Goal: Transaction & Acquisition: Purchase product/service

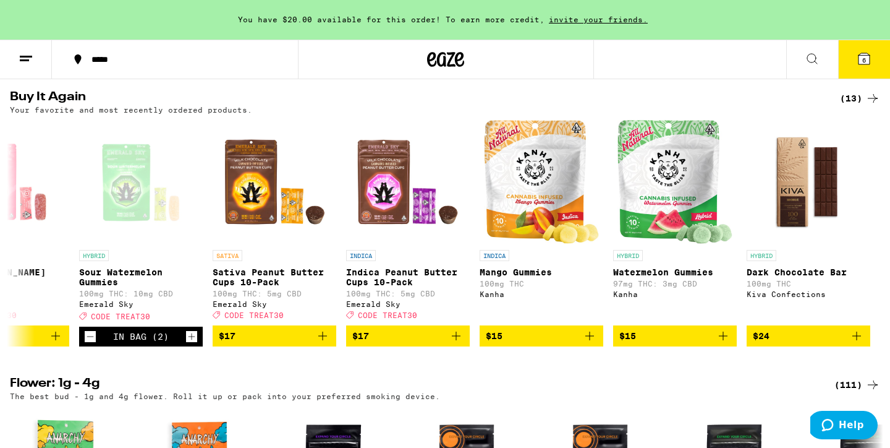
scroll to position [1268, 0]
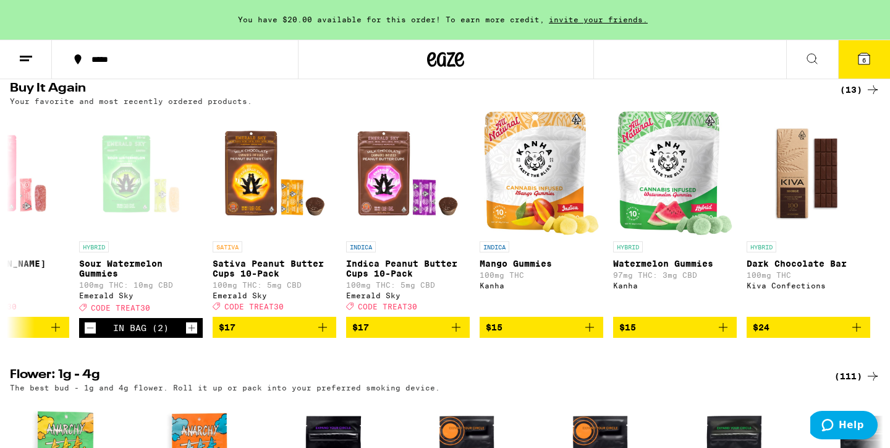
click at [862, 54] on icon at bounding box center [864, 58] width 11 height 11
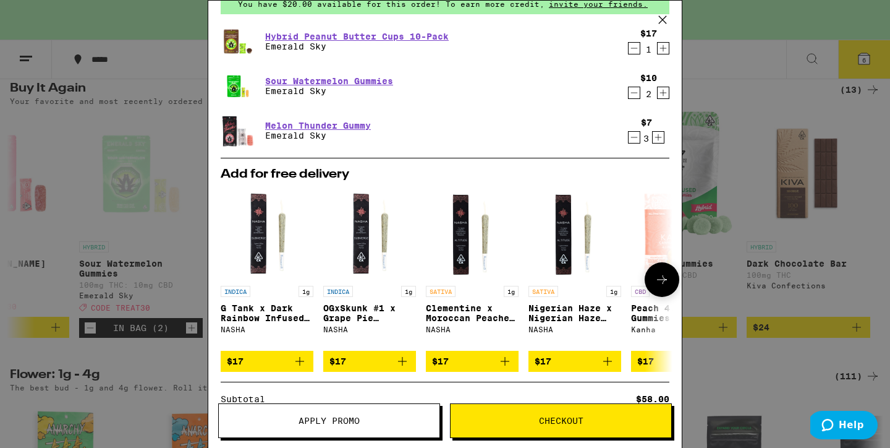
scroll to position [66, 0]
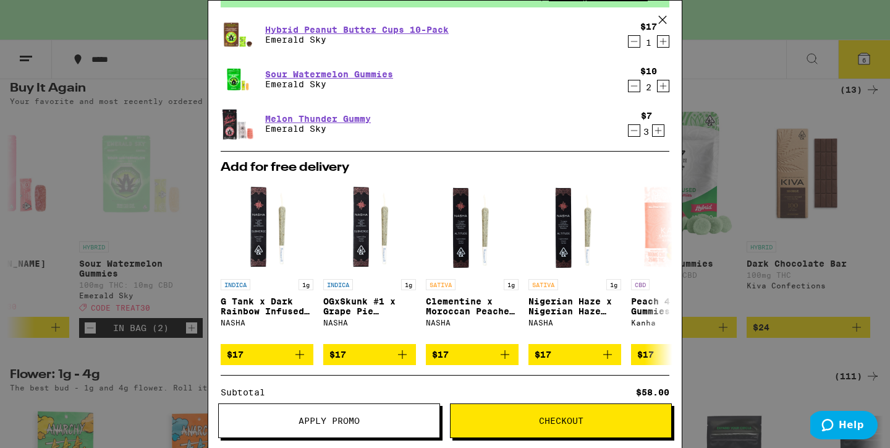
click at [234, 129] on img at bounding box center [238, 123] width 35 height 33
click at [278, 116] on link "Melon Thunder Gummy" at bounding box center [318, 119] width 106 height 10
click at [289, 72] on link "Sour Watermelon Gummies" at bounding box center [329, 74] width 128 height 10
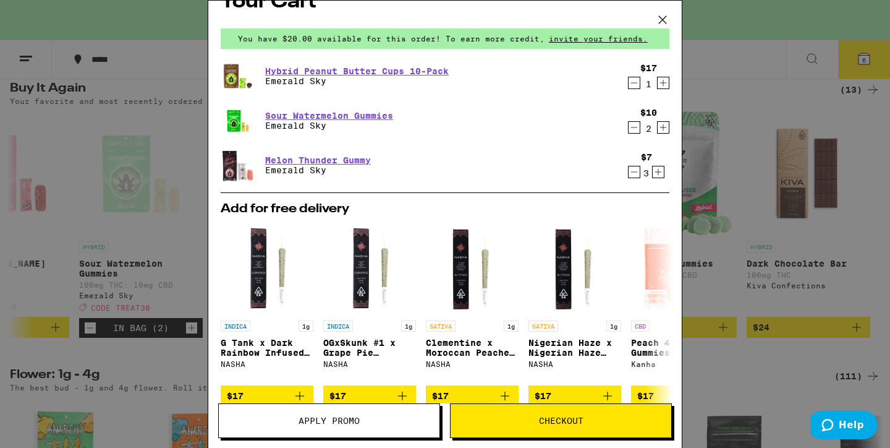
scroll to position [24, 0]
click at [667, 15] on icon at bounding box center [663, 20] width 19 height 19
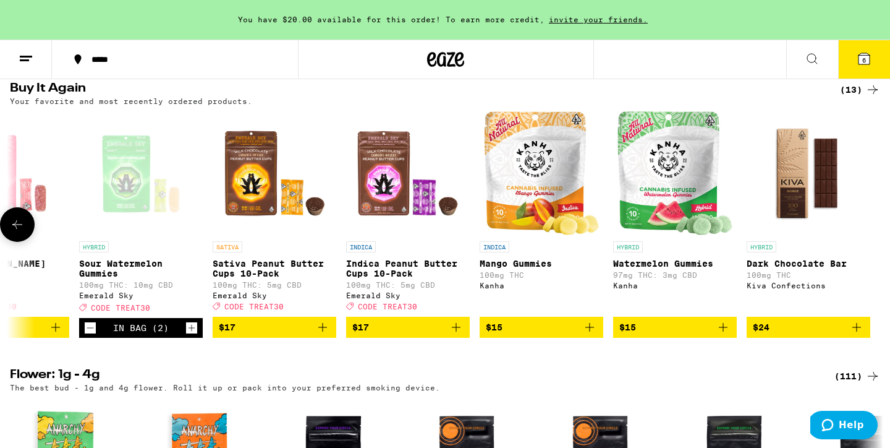
click at [23, 232] on icon at bounding box center [17, 224] width 15 height 15
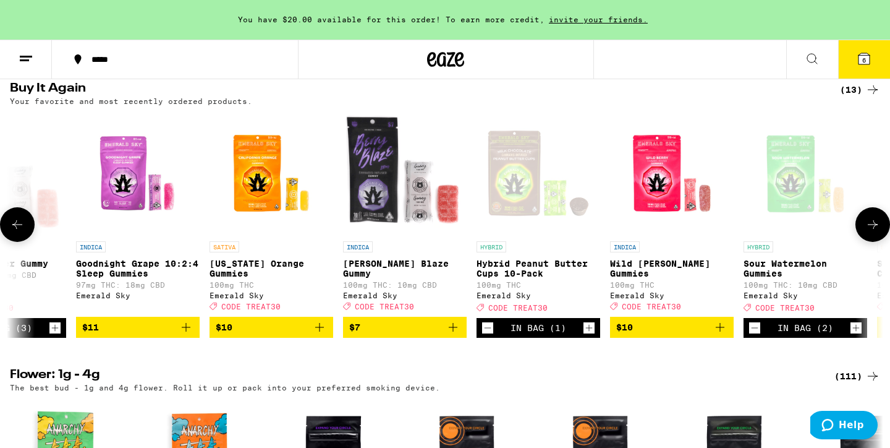
scroll to position [0, 130]
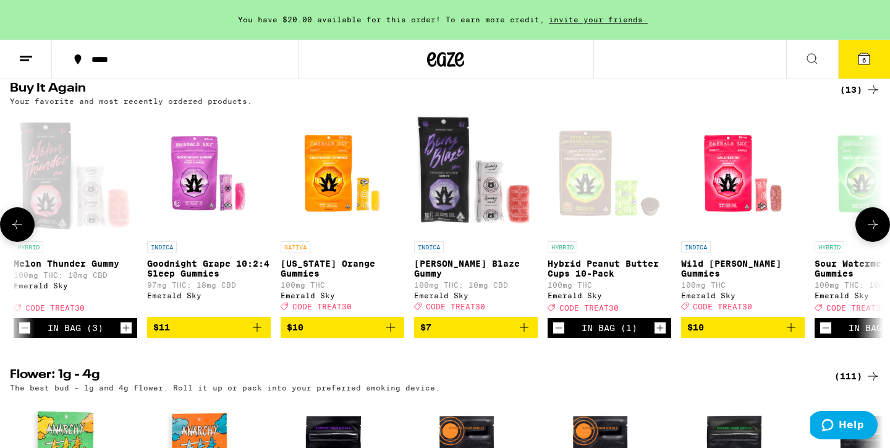
click at [392, 335] on icon "Add to bag" at bounding box center [390, 327] width 15 height 15
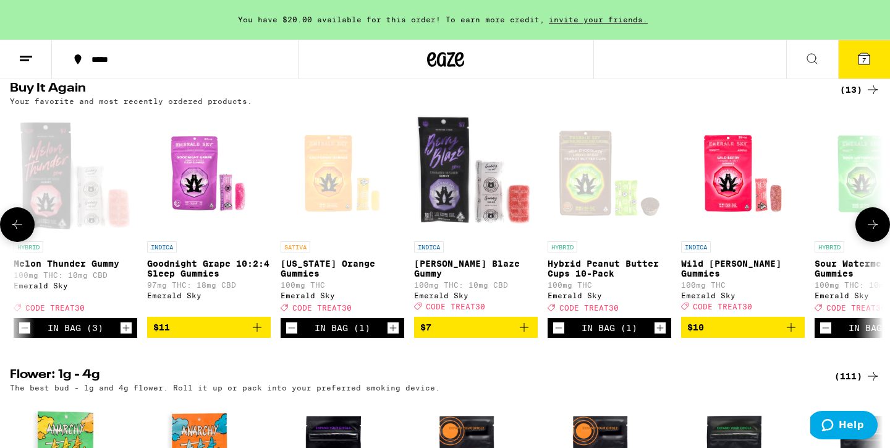
click at [259, 331] on icon "Add to bag" at bounding box center [257, 327] width 9 height 9
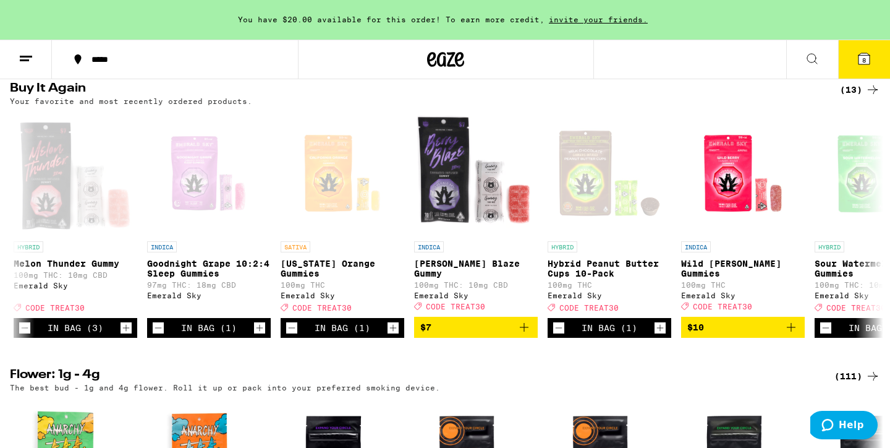
click at [863, 56] on span "8" at bounding box center [865, 59] width 4 height 7
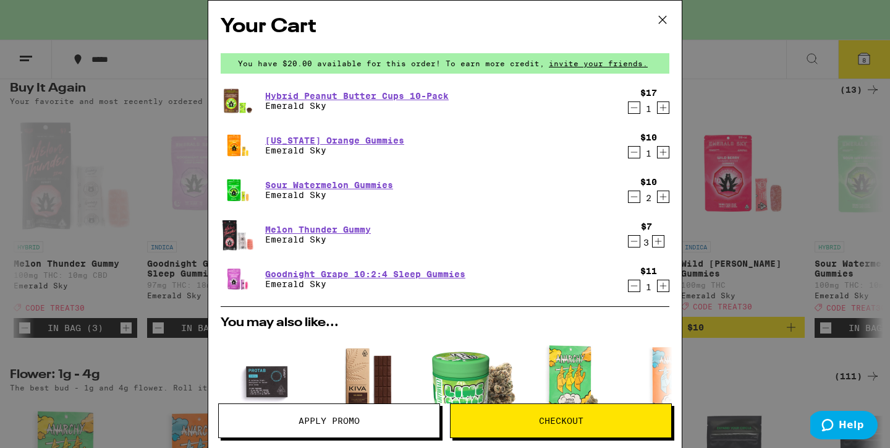
click at [633, 242] on icon "Decrement" at bounding box center [634, 241] width 11 height 15
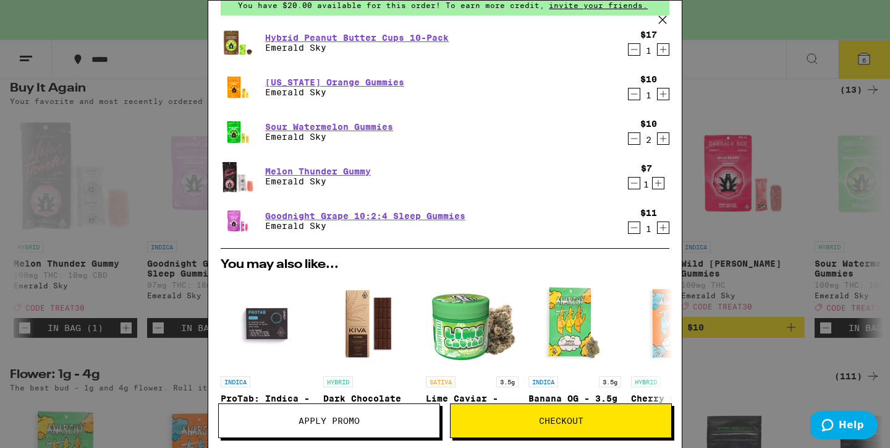
scroll to position [59, 0]
click at [383, 126] on link "Sour Watermelon Gummies" at bounding box center [329, 126] width 128 height 10
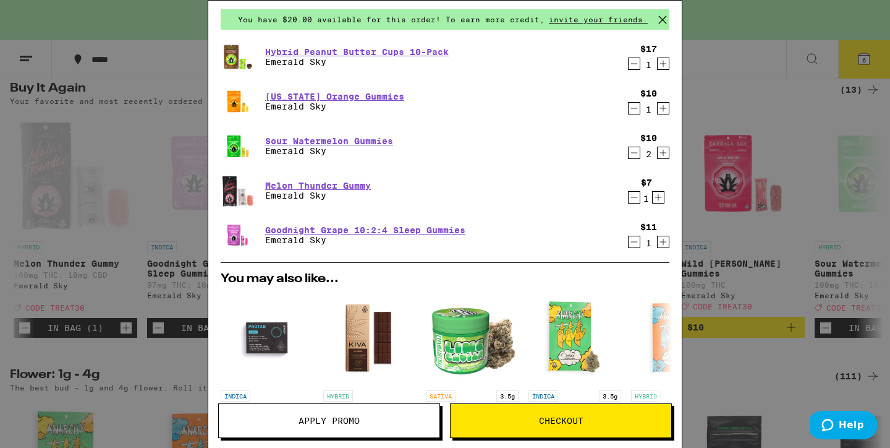
scroll to position [43, 0]
click at [633, 195] on icon "Decrement" at bounding box center [634, 197] width 11 height 15
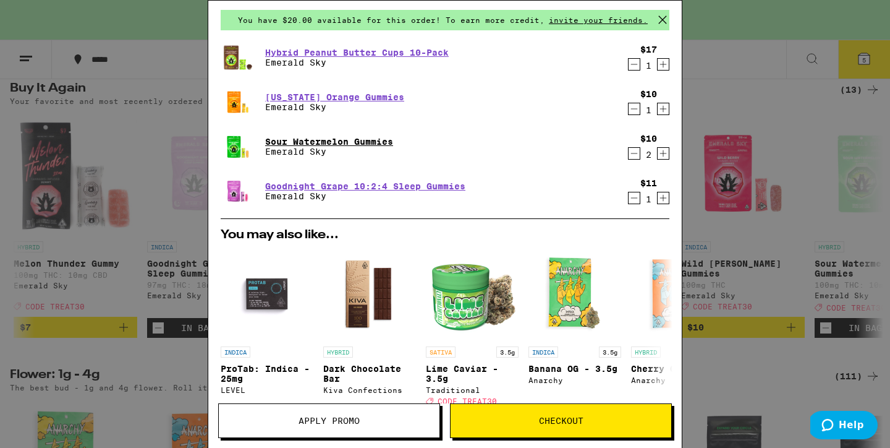
click at [368, 143] on link "Sour Watermelon Gummies" at bounding box center [329, 142] width 128 height 10
click at [729, 116] on div "Your Cart You have $20.00 available for this order! To earn more credit, invite…" at bounding box center [445, 224] width 890 height 448
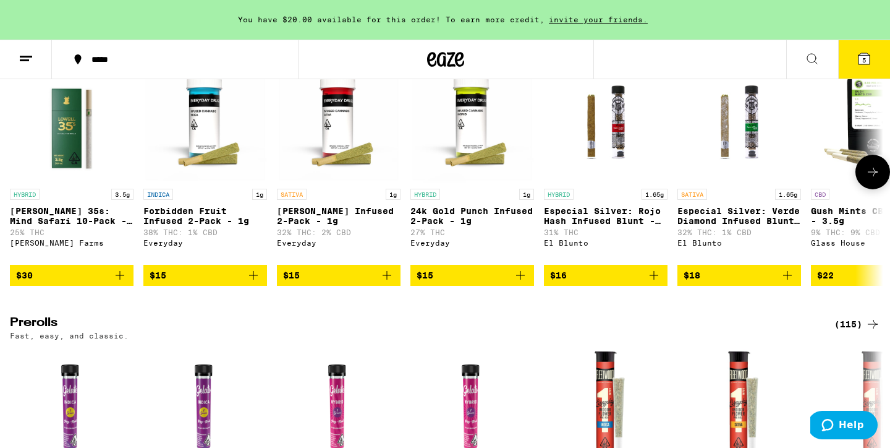
scroll to position [3688, 0]
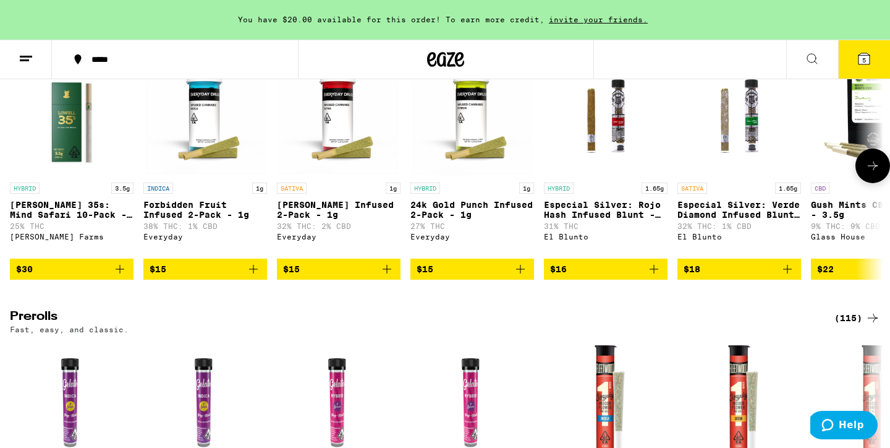
click at [874, 170] on icon at bounding box center [873, 165] width 10 height 9
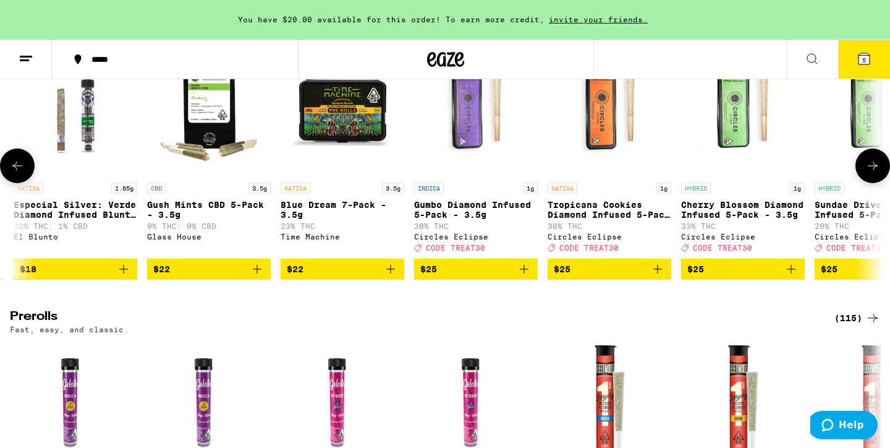
scroll to position [0, 736]
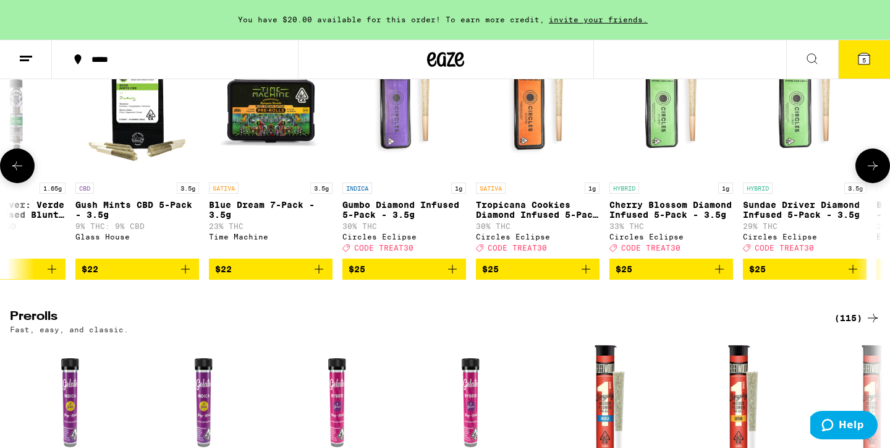
click at [874, 170] on icon at bounding box center [873, 165] width 10 height 9
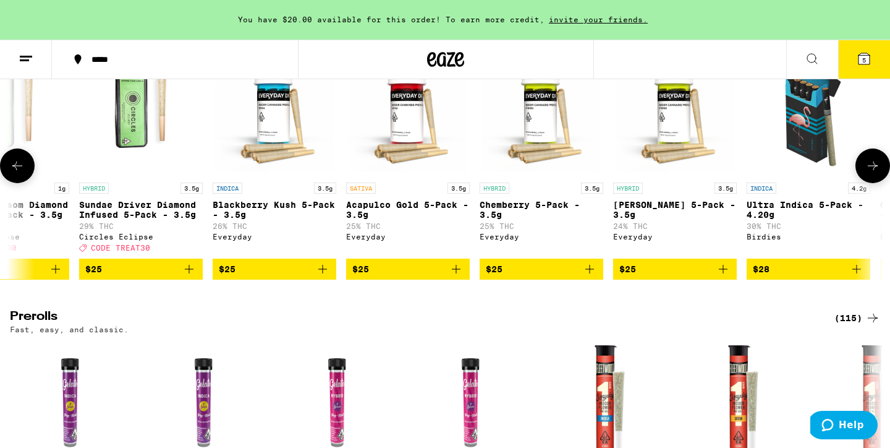
scroll to position [0, 1472]
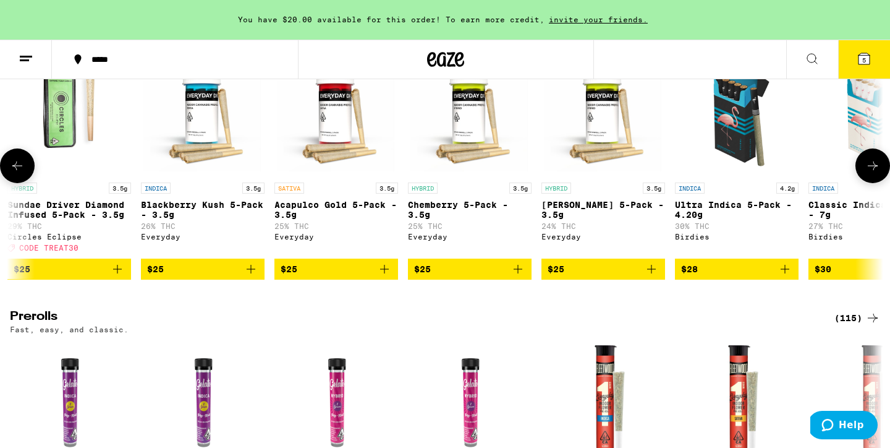
click at [874, 170] on icon at bounding box center [873, 165] width 10 height 9
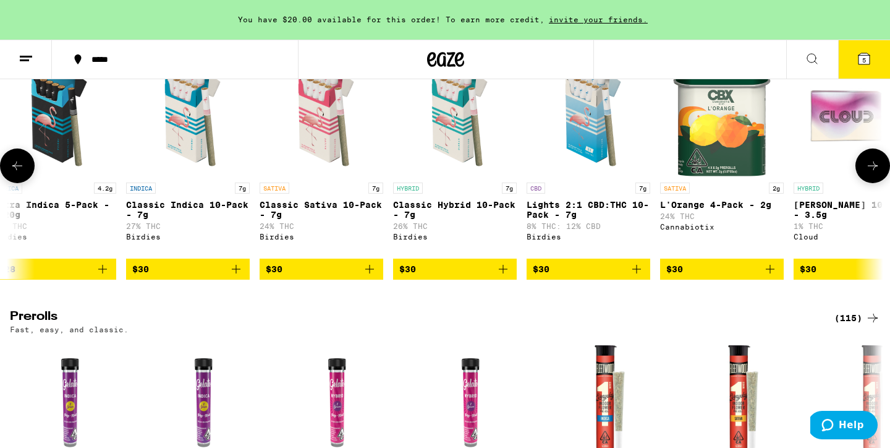
scroll to position [0, 2207]
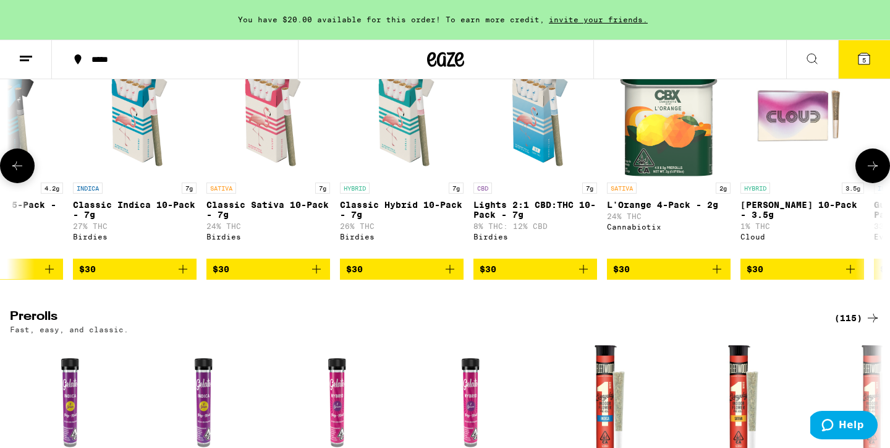
click at [874, 170] on icon at bounding box center [873, 165] width 10 height 9
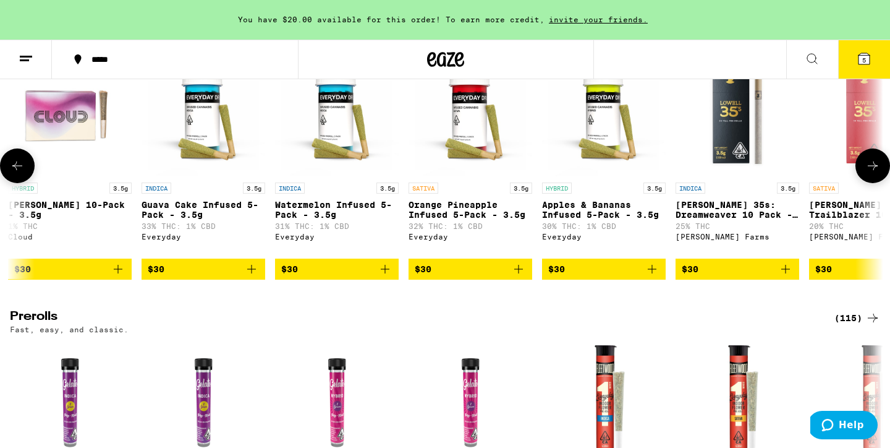
scroll to position [0, 2943]
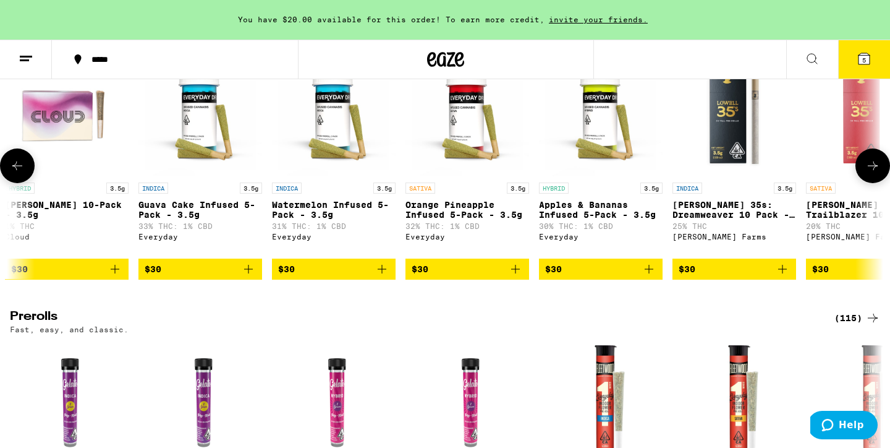
click at [874, 170] on icon at bounding box center [873, 165] width 10 height 9
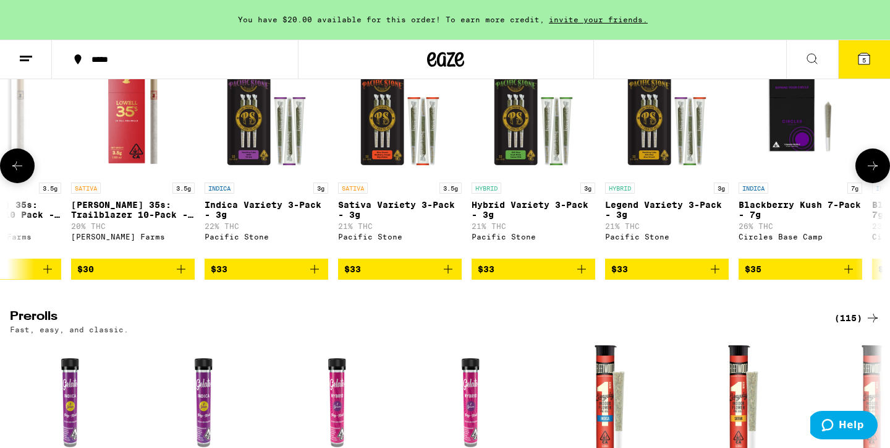
scroll to position [0, 3679]
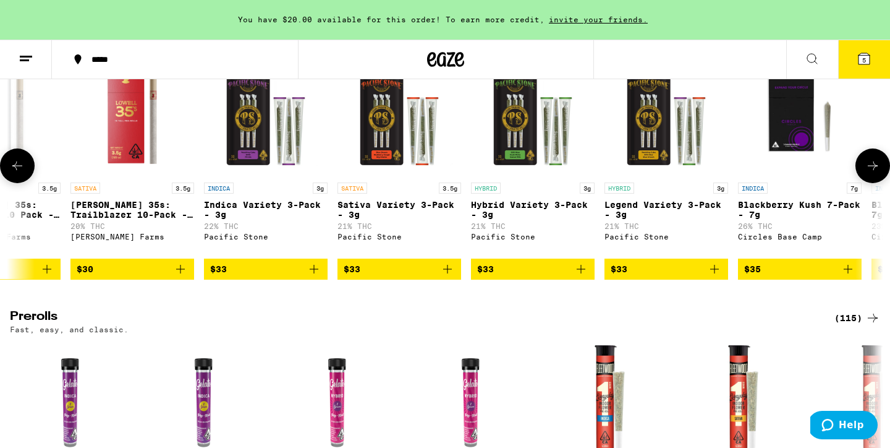
click at [874, 170] on icon at bounding box center [873, 165] width 10 height 9
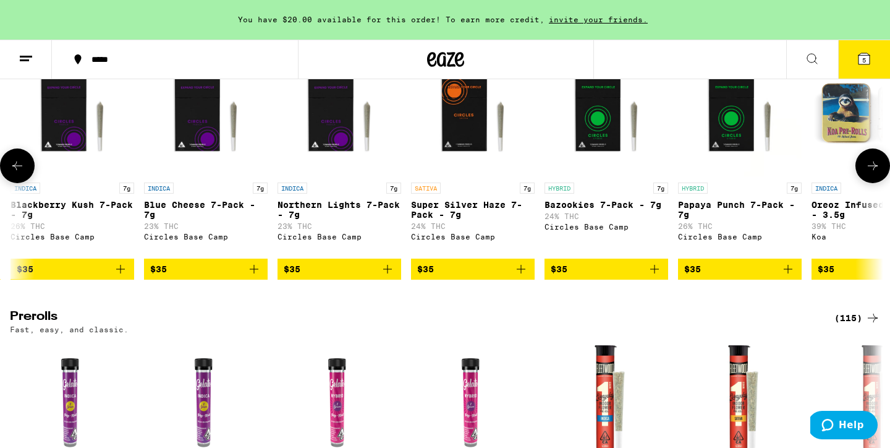
scroll to position [0, 4415]
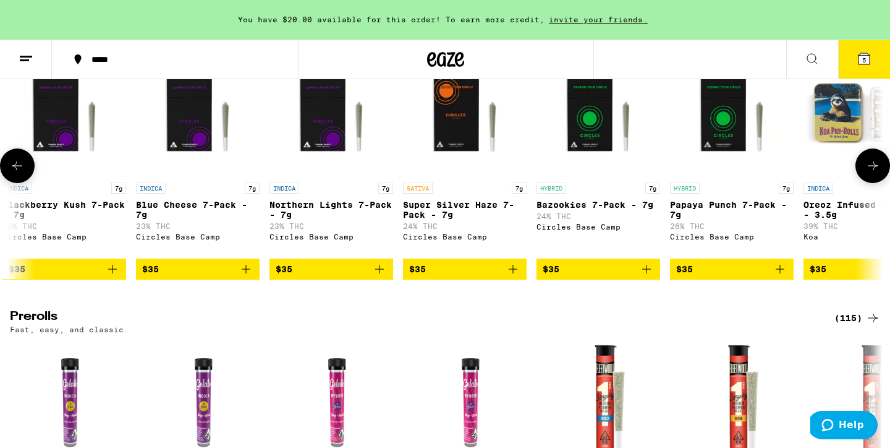
click at [27, 183] on button at bounding box center [17, 165] width 35 height 35
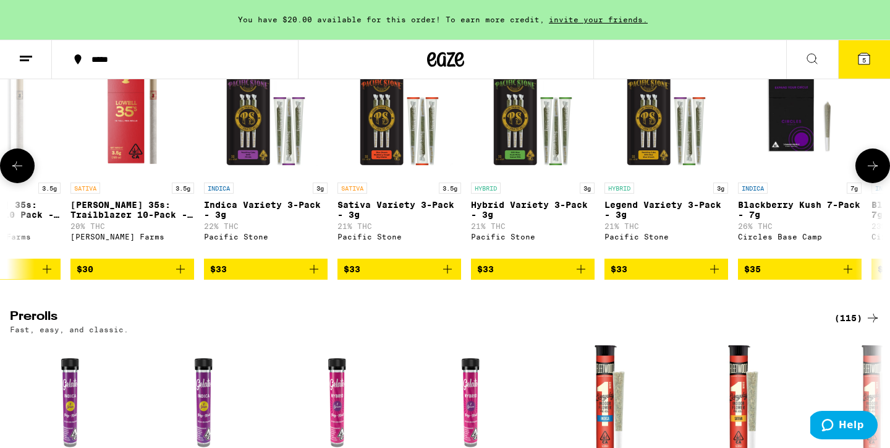
click at [27, 183] on button at bounding box center [17, 165] width 35 height 35
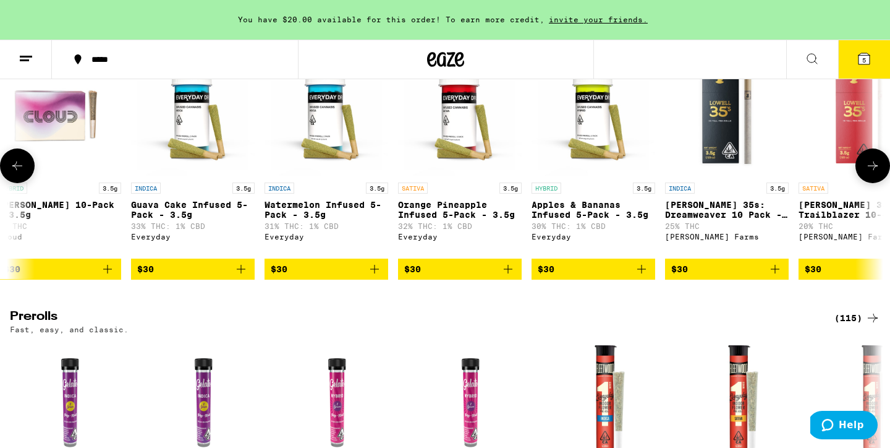
scroll to position [0, 2943]
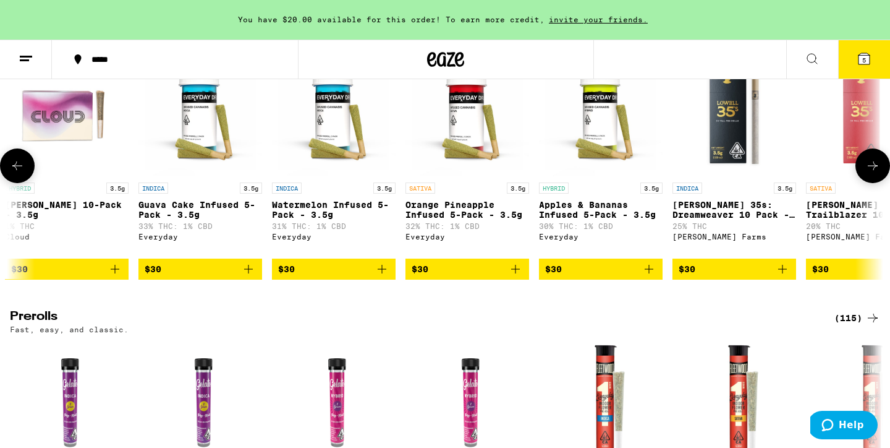
click at [27, 183] on button at bounding box center [17, 165] width 35 height 35
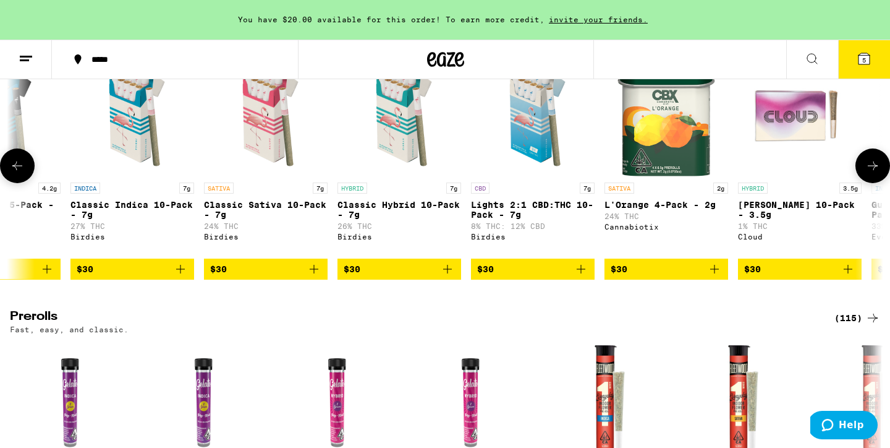
scroll to position [0, 2207]
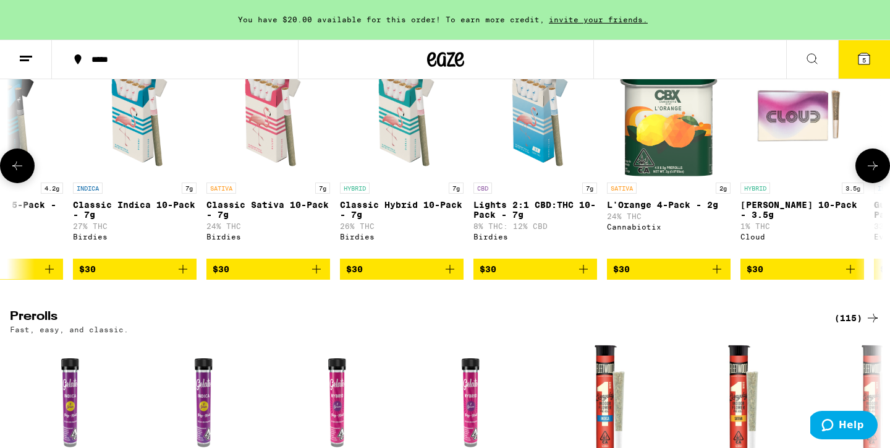
click at [27, 183] on button at bounding box center [17, 165] width 35 height 35
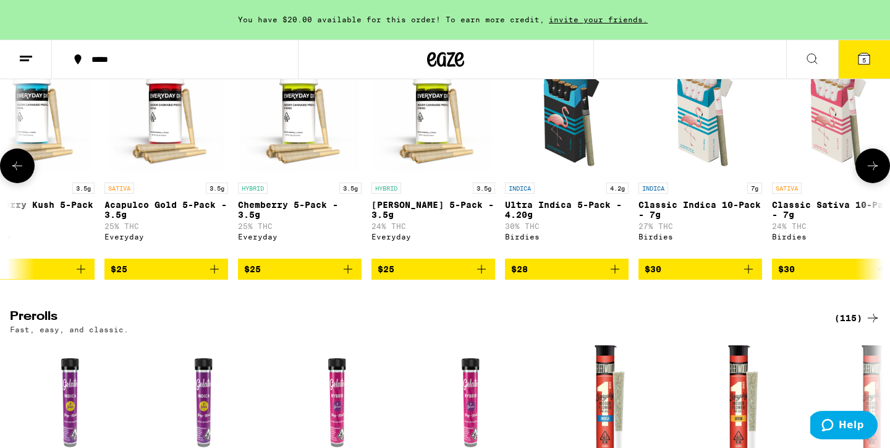
scroll to position [0, 1472]
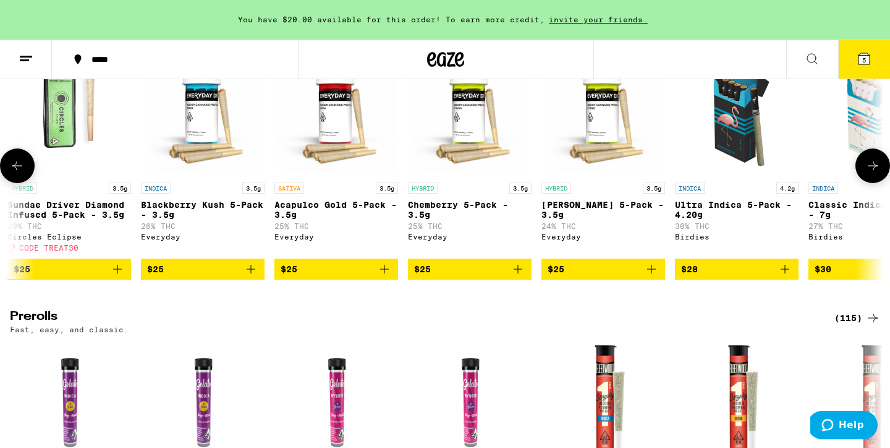
click at [27, 183] on button at bounding box center [17, 165] width 35 height 35
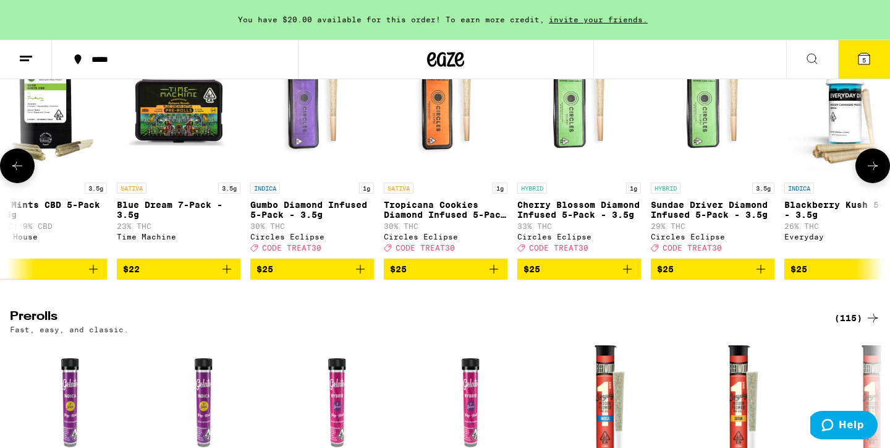
scroll to position [0, 736]
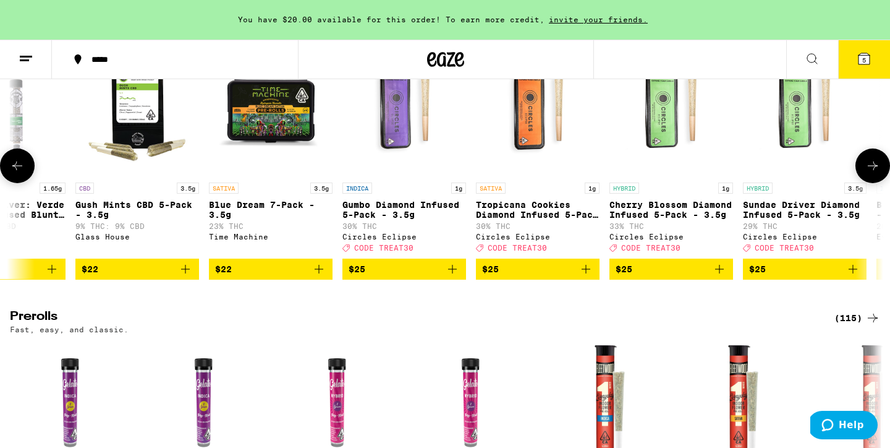
click at [27, 183] on button at bounding box center [17, 165] width 35 height 35
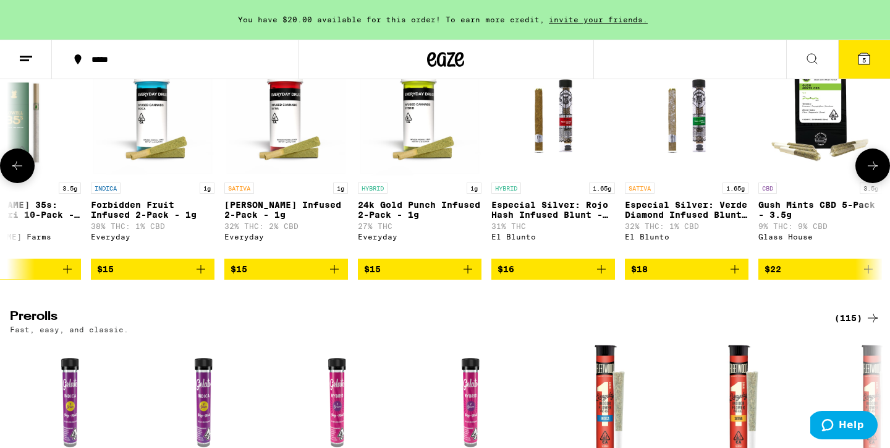
scroll to position [0, 0]
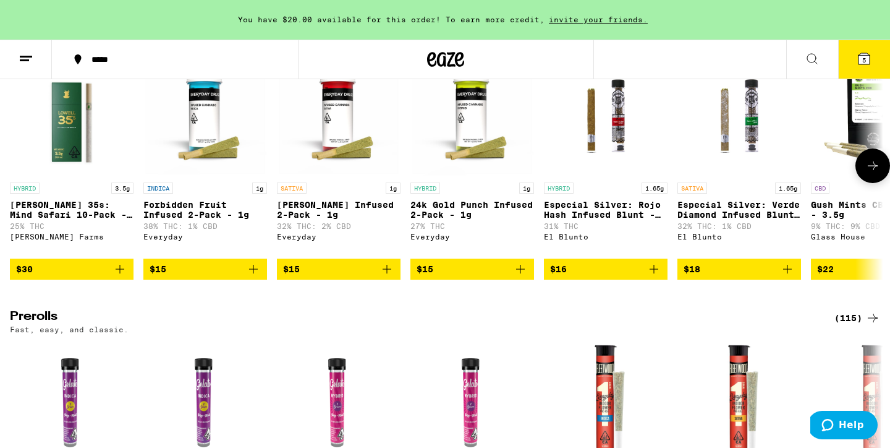
click at [873, 173] on icon at bounding box center [873, 165] width 15 height 15
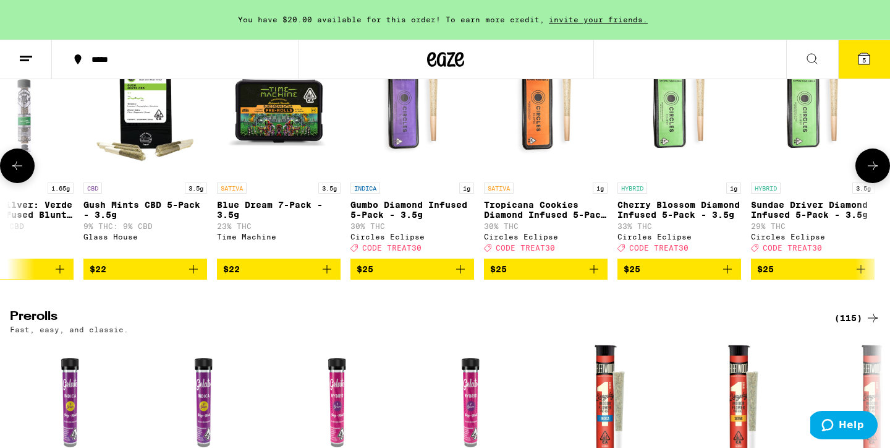
scroll to position [0, 736]
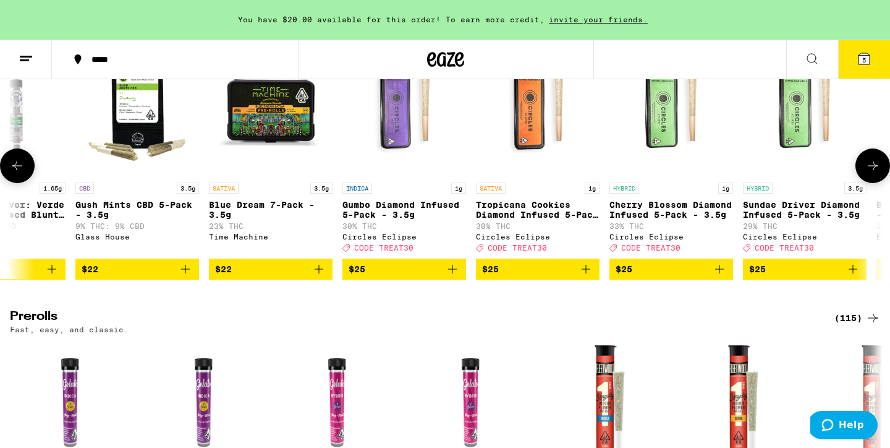
click at [24, 173] on icon at bounding box center [17, 165] width 15 height 15
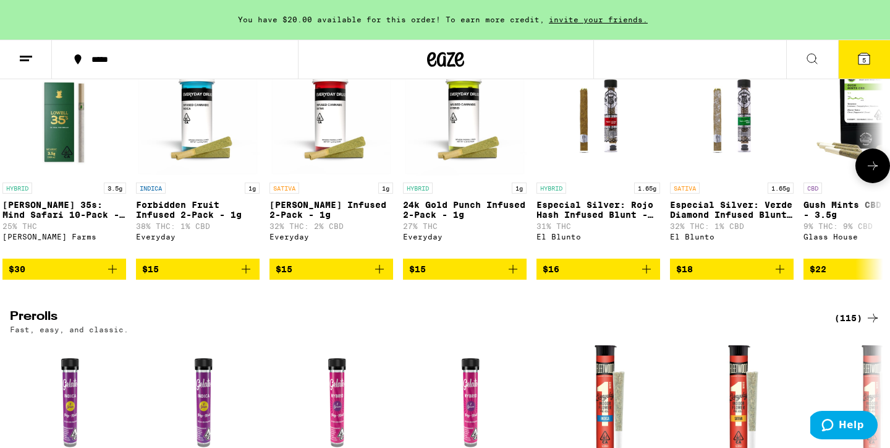
scroll to position [0, 0]
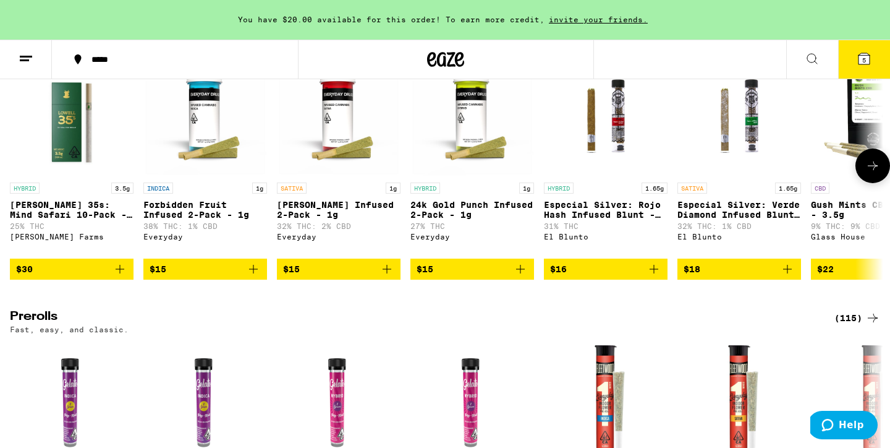
click at [871, 173] on icon at bounding box center [873, 165] width 15 height 15
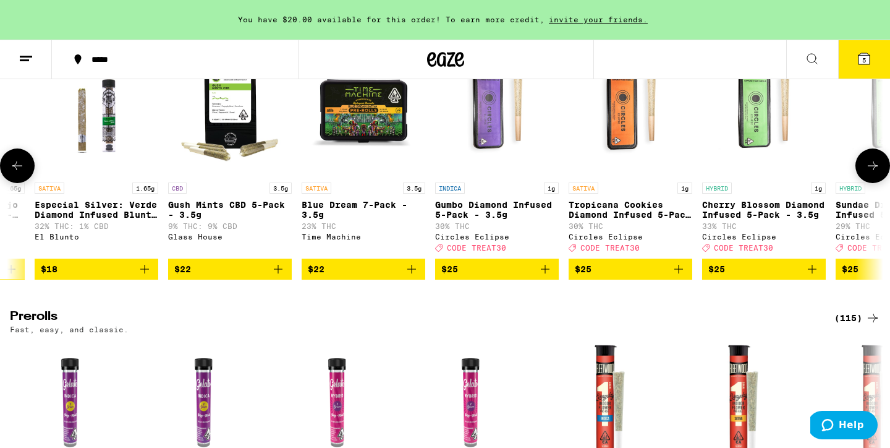
scroll to position [0, 736]
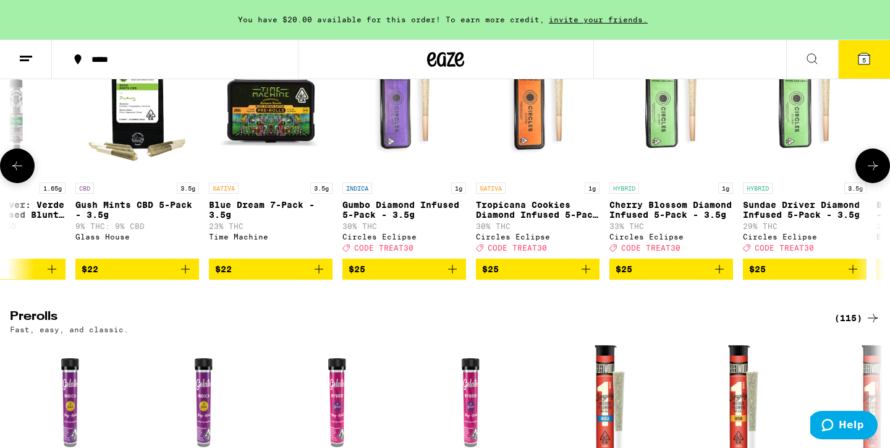
click at [257, 176] on img "Open page for Blue Dream 7-Pack - 3.5g from Time Machine" at bounding box center [271, 115] width 124 height 124
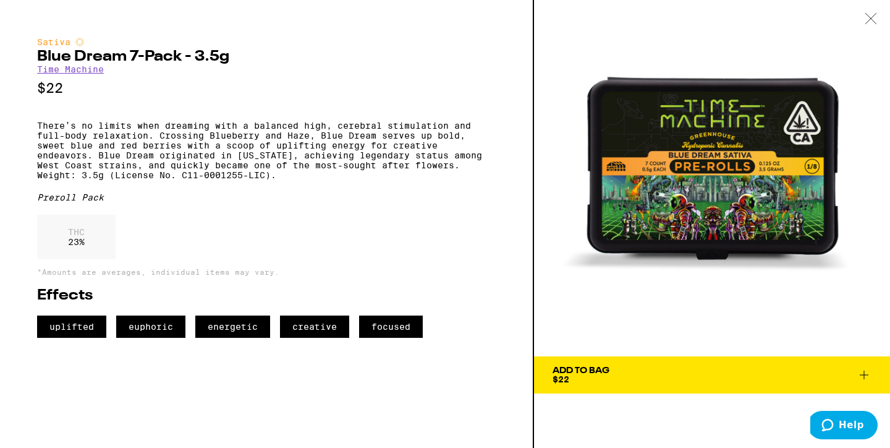
click at [873, 20] on icon at bounding box center [871, 18] width 12 height 11
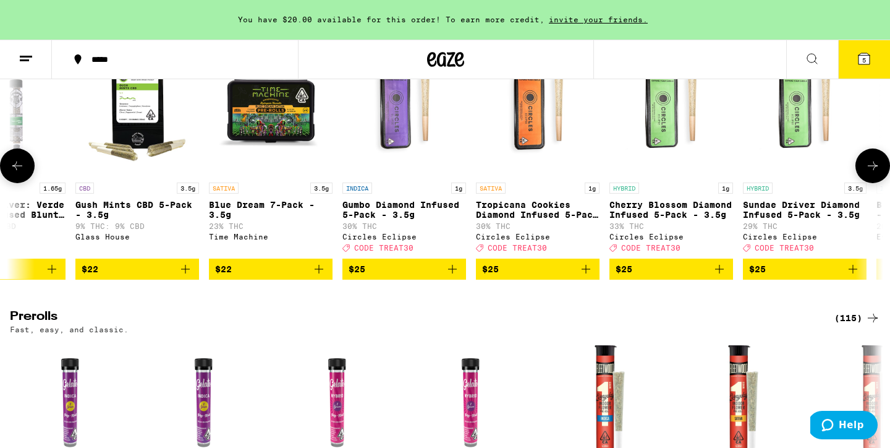
click at [320, 276] on icon "Add to bag" at bounding box center [319, 269] width 15 height 15
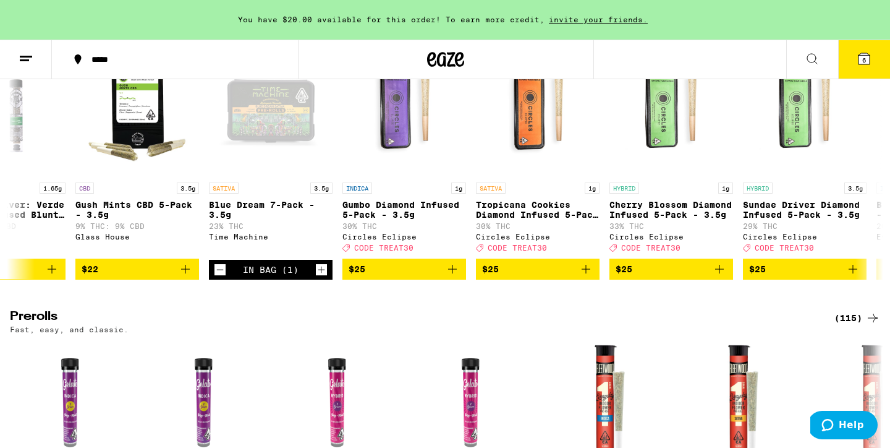
click at [864, 56] on span "6" at bounding box center [865, 59] width 4 height 7
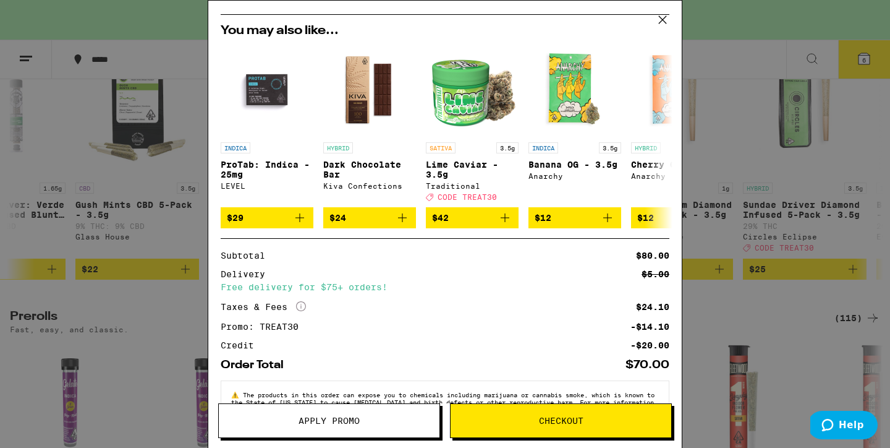
scroll to position [338, 0]
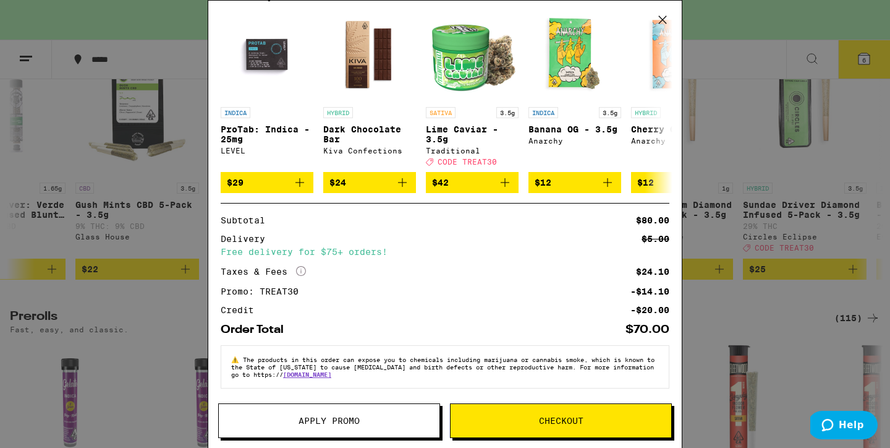
click at [312, 422] on span "Apply Promo" at bounding box center [329, 420] width 61 height 9
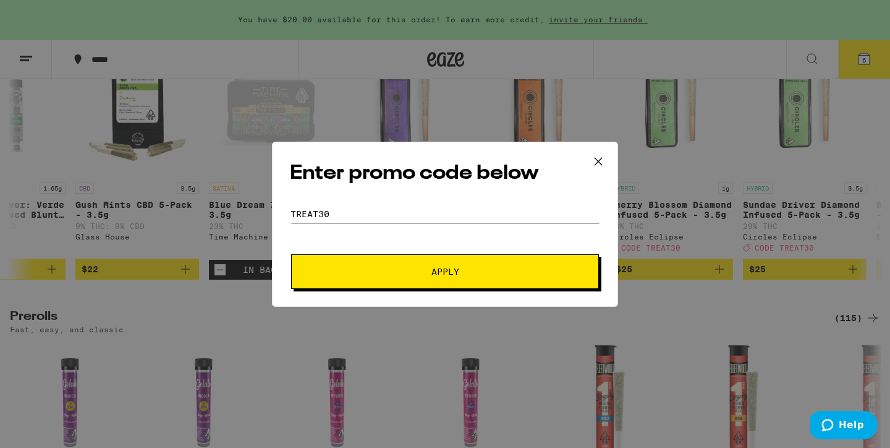
click at [359, 275] on span "Apply" at bounding box center [445, 271] width 223 height 9
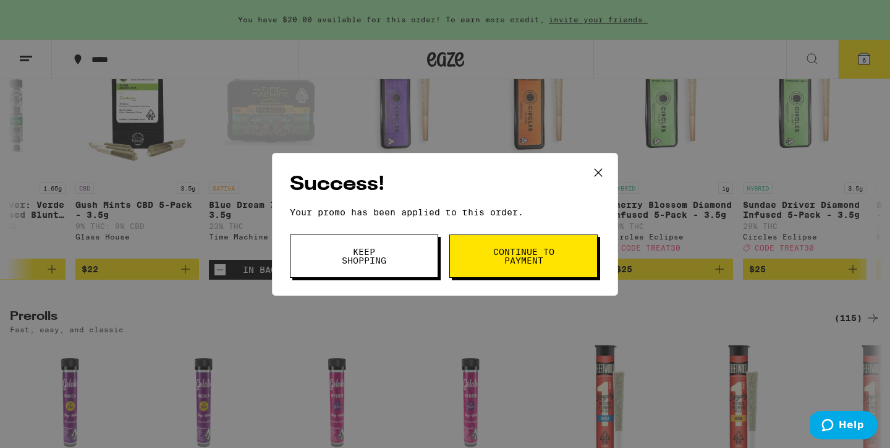
click at [505, 255] on span "Continue to payment" at bounding box center [523, 255] width 63 height 17
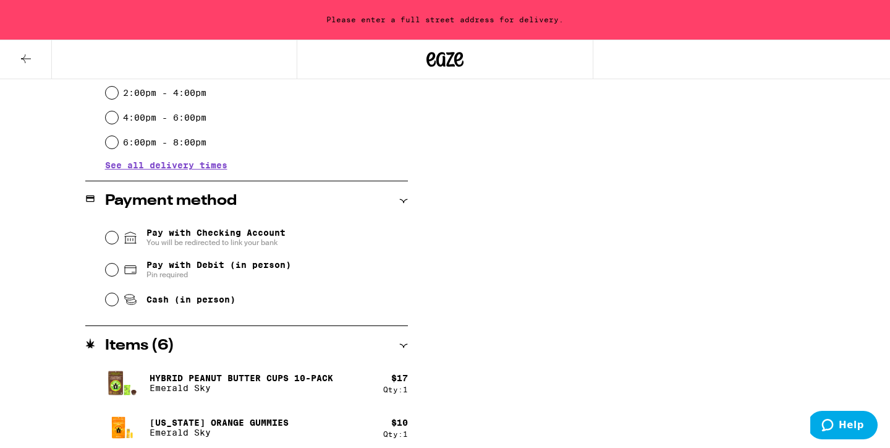
scroll to position [432, 0]
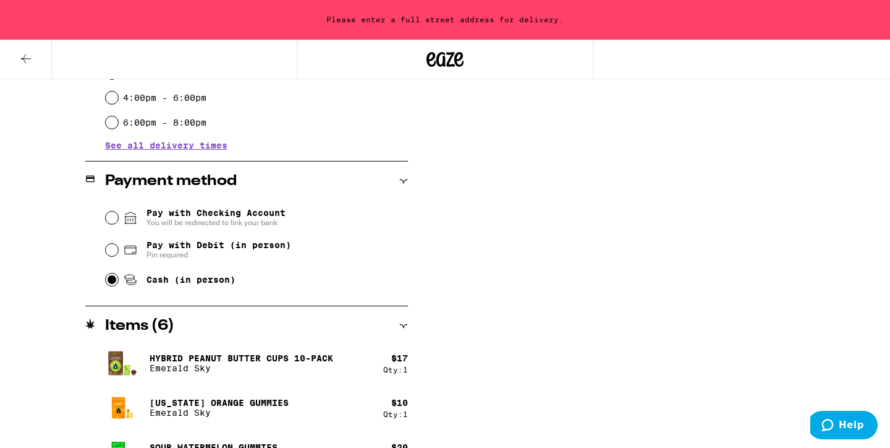
click at [114, 282] on input "Cash (in person)" at bounding box center [112, 279] width 12 height 12
radio input "true"
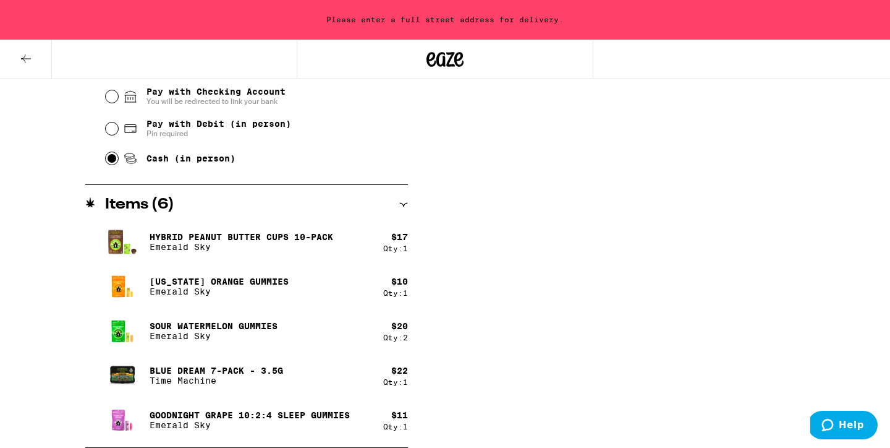
scroll to position [0, 0]
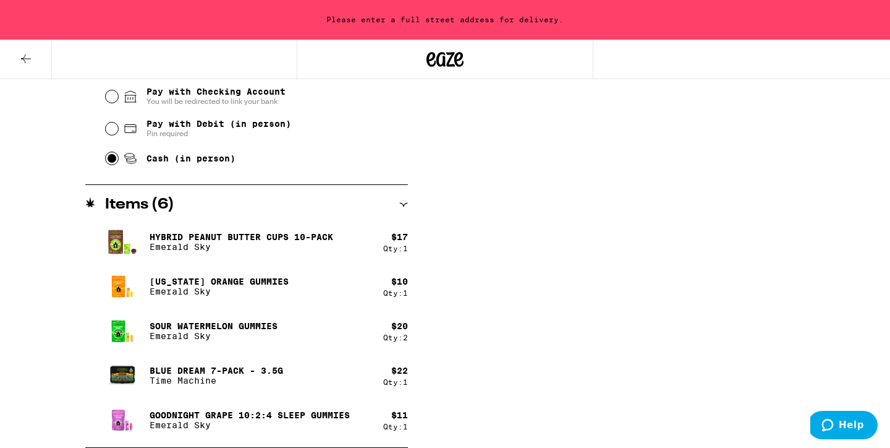
click div "**********"
type input "**********"
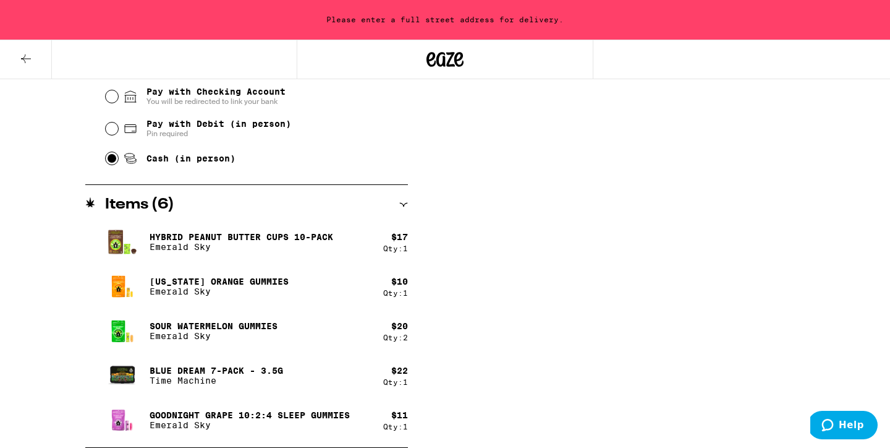
scroll to position [394, 0]
click span "Continue"
click span "Got it"
